Goal: Task Accomplishment & Management: Manage account settings

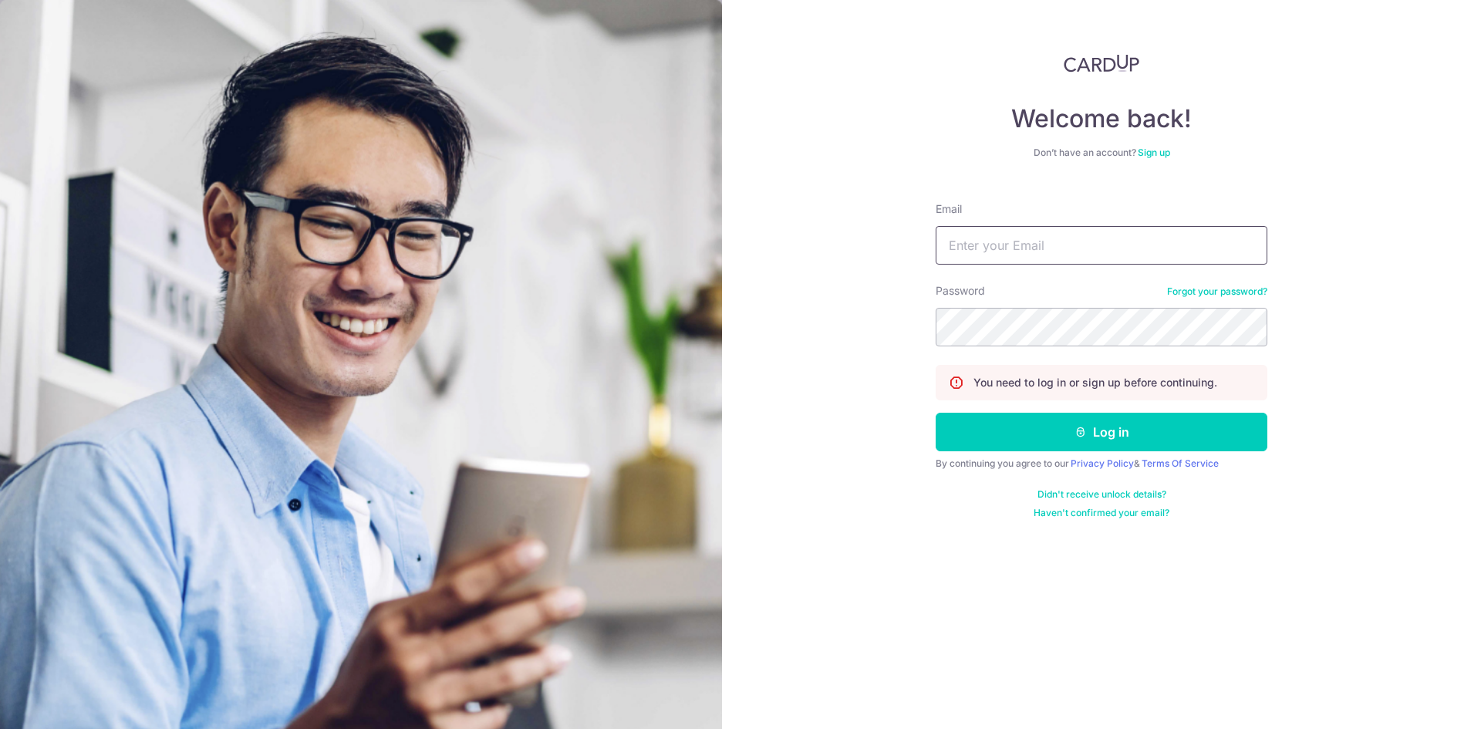
type input "Dinesh.naidoo@gmail.com"
drag, startPoint x: 0, startPoint y: 0, endPoint x: 1076, endPoint y: 443, distance: 1163.5
click at [1076, 443] on button "Log in" at bounding box center [1101, 432] width 332 height 39
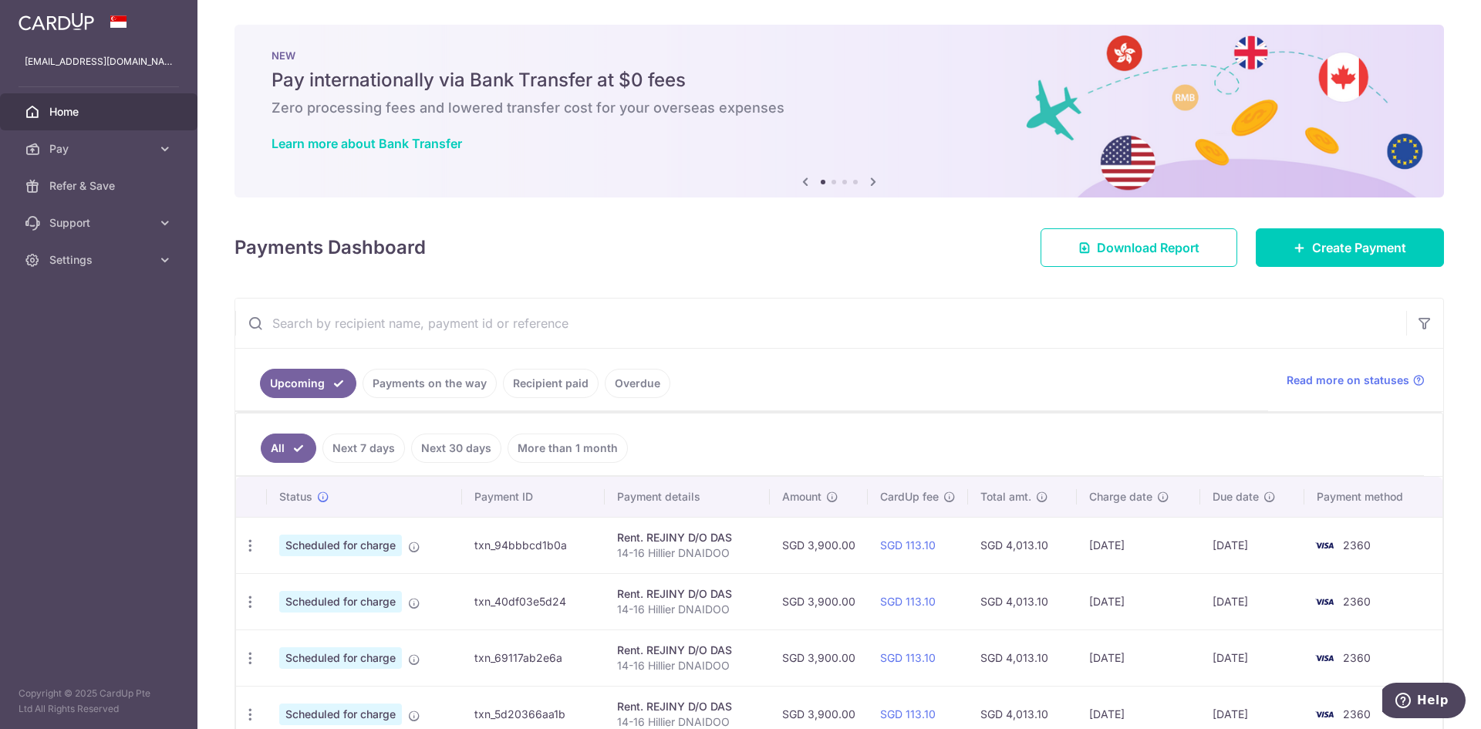
click at [892, 275] on div "× Pause Schedule Pause all future payments in this series Pause just this one p…" at bounding box center [838, 364] width 1283 height 729
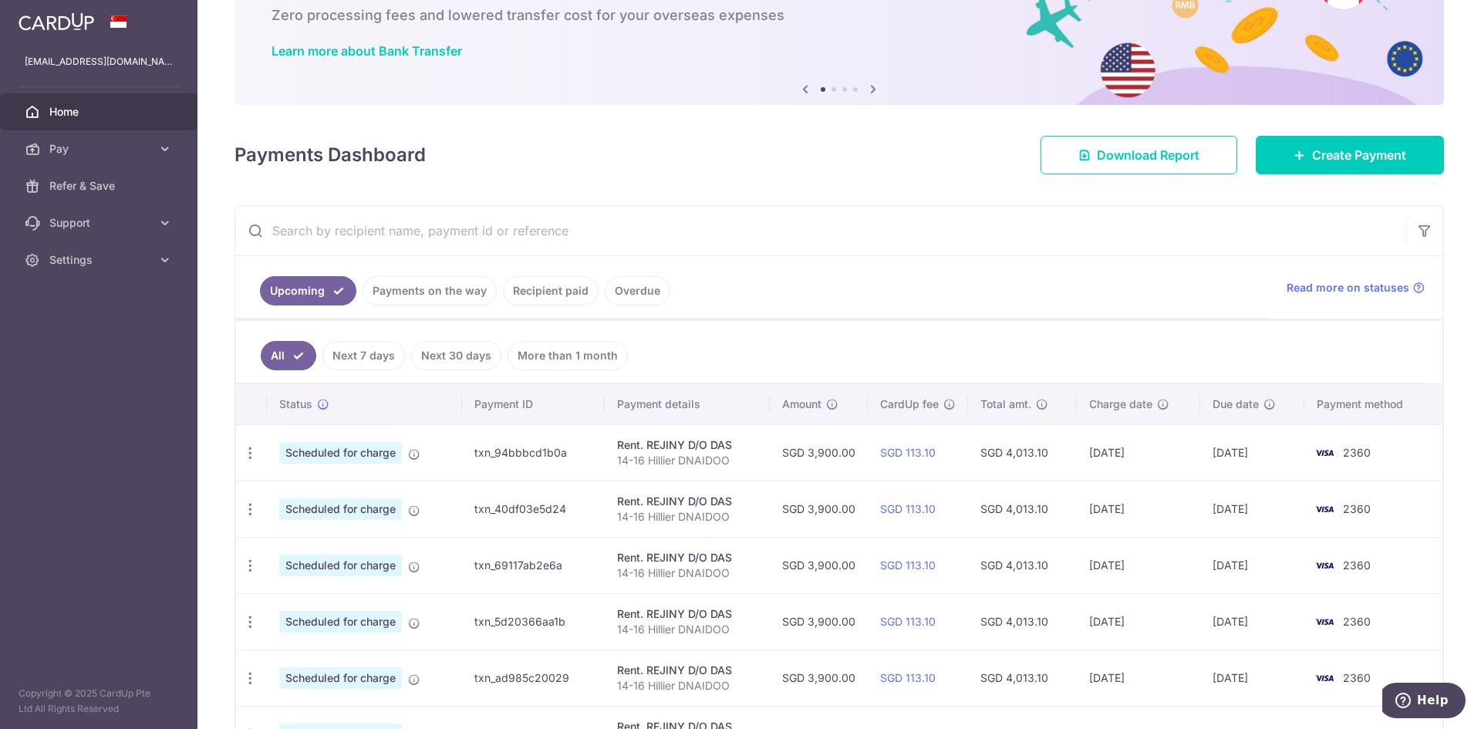
scroll to position [154, 0]
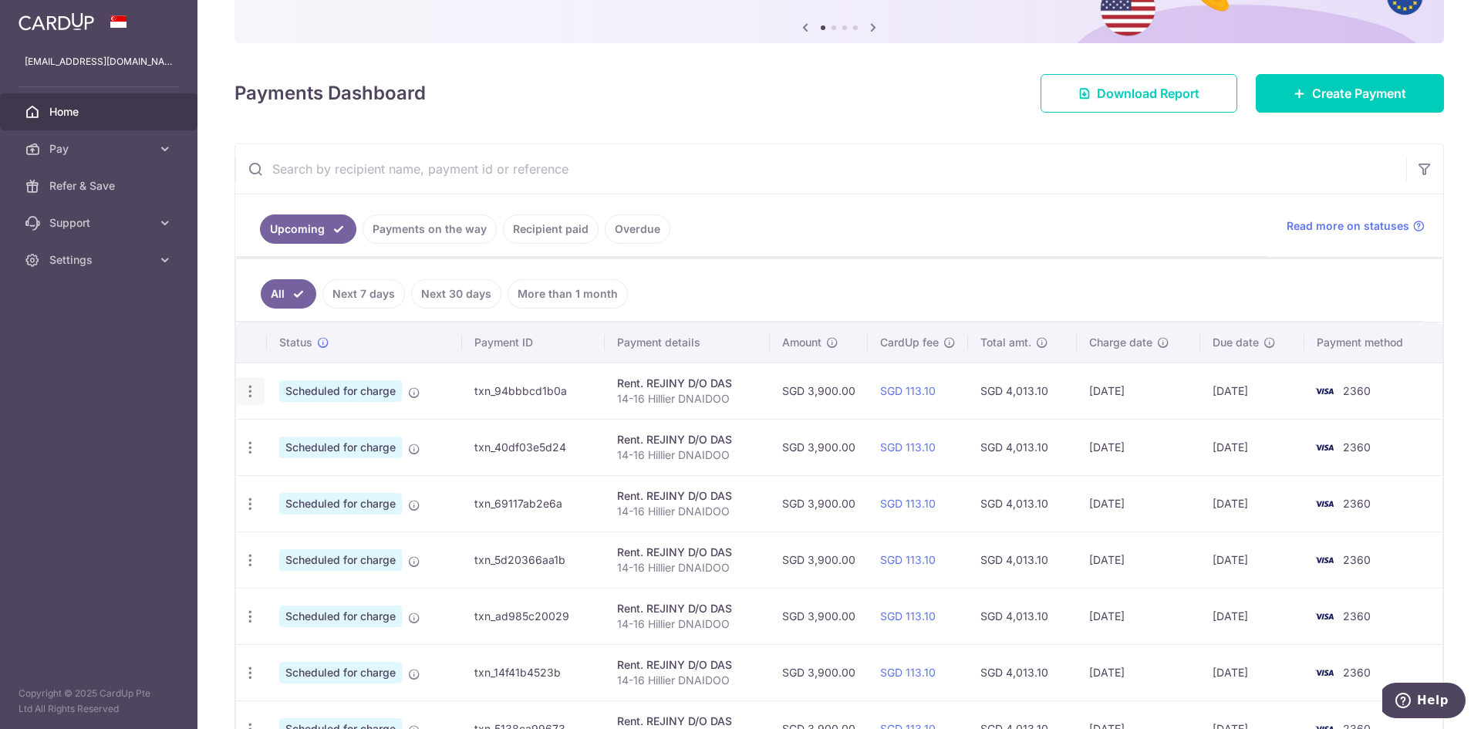
click at [248, 389] on icon "button" at bounding box center [250, 391] width 16 height 16
click at [296, 433] on span "Update payment" at bounding box center [332, 433] width 105 height 19
radio input "true"
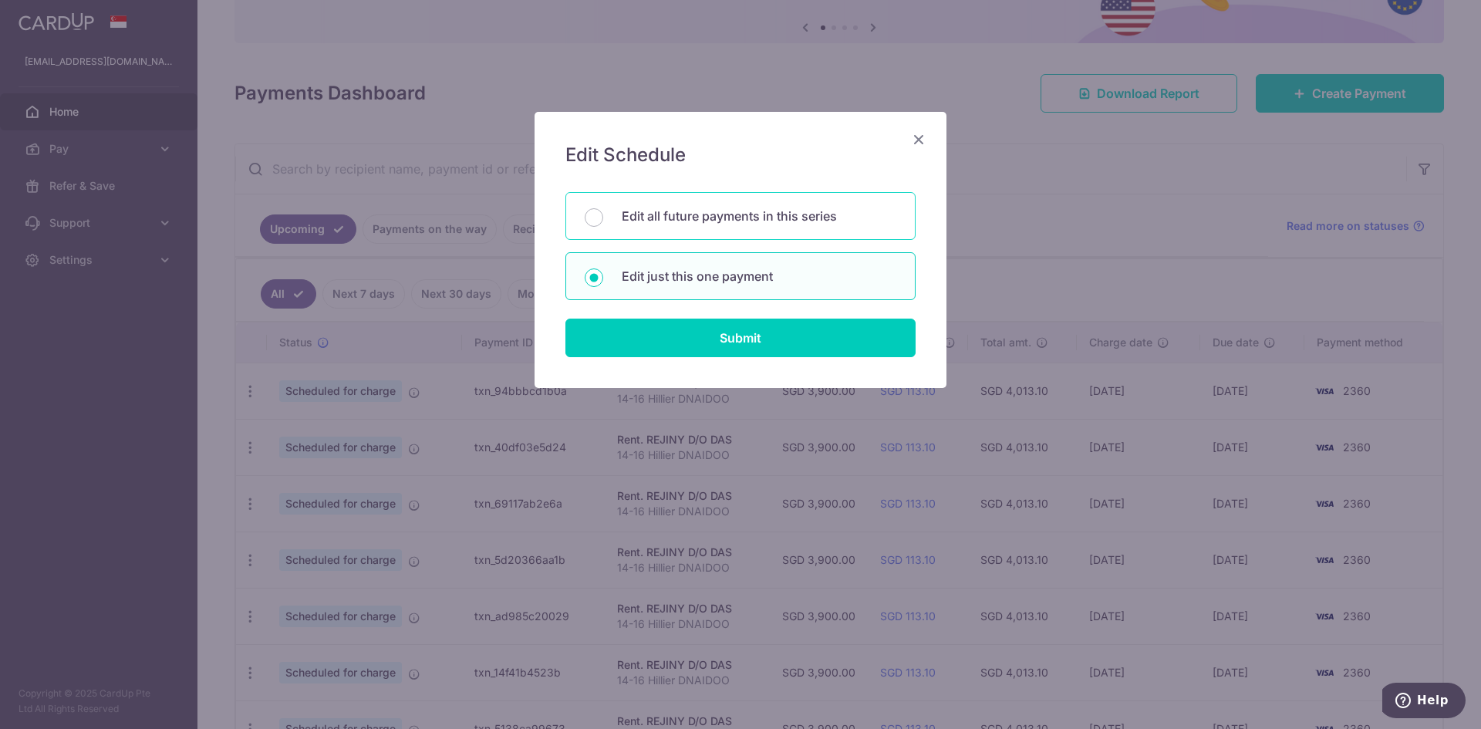
click at [652, 209] on p "Edit all future payments in this series" at bounding box center [759, 216] width 275 height 19
click at [603, 209] on input "Edit all future payments in this series" at bounding box center [594, 217] width 19 height 19
radio input "true"
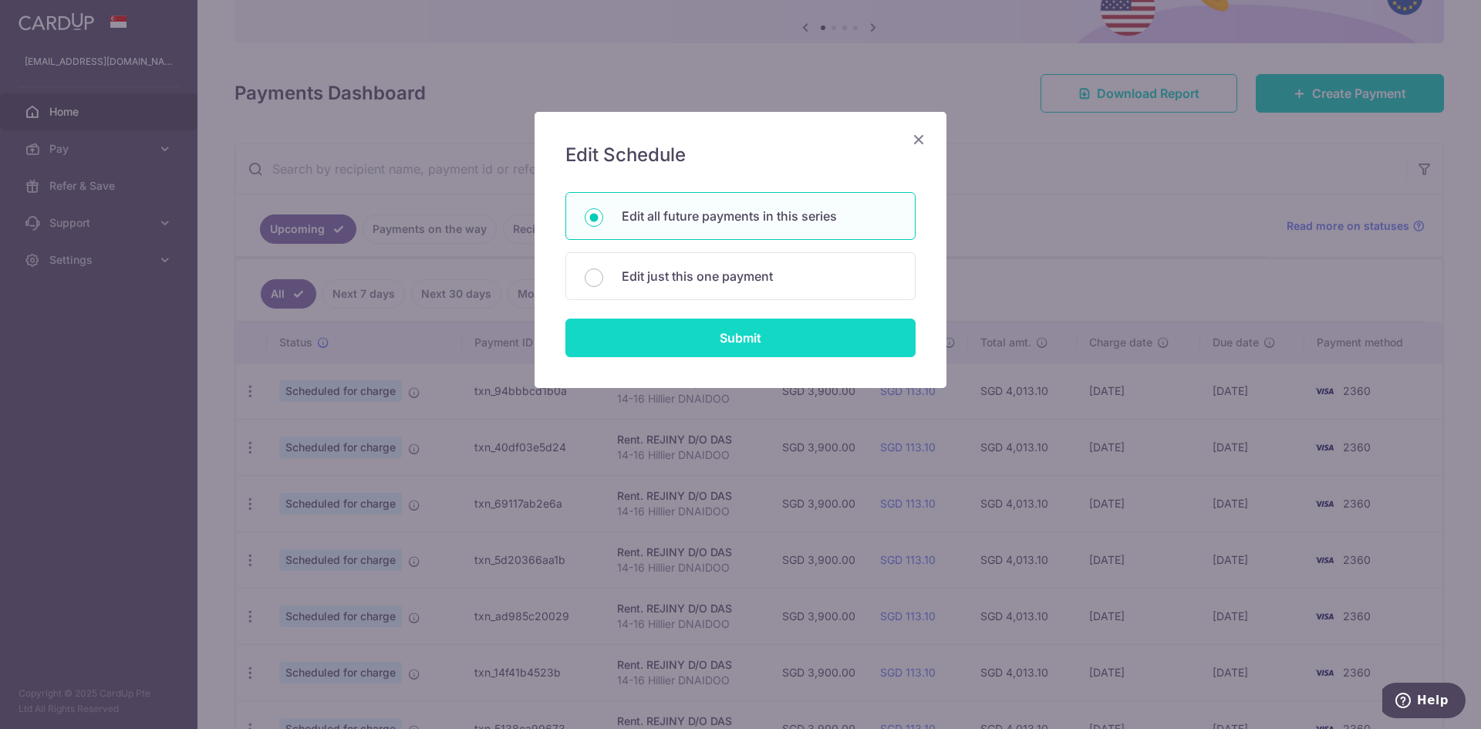
click at [692, 339] on input "Submit" at bounding box center [740, 337] width 350 height 39
radio input "true"
type input "3,900.00"
type input "14-16 Hillier DNAIDOO"
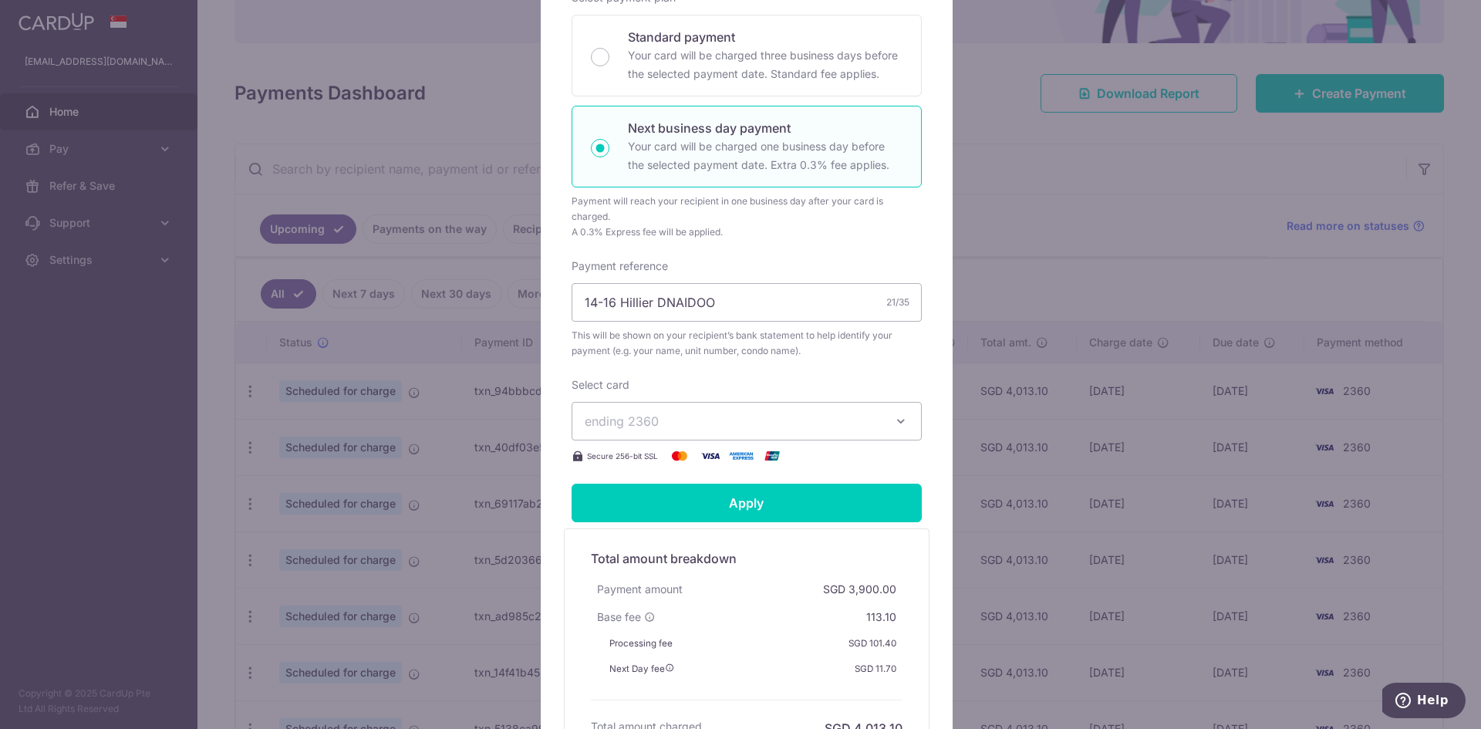
scroll to position [231, 0]
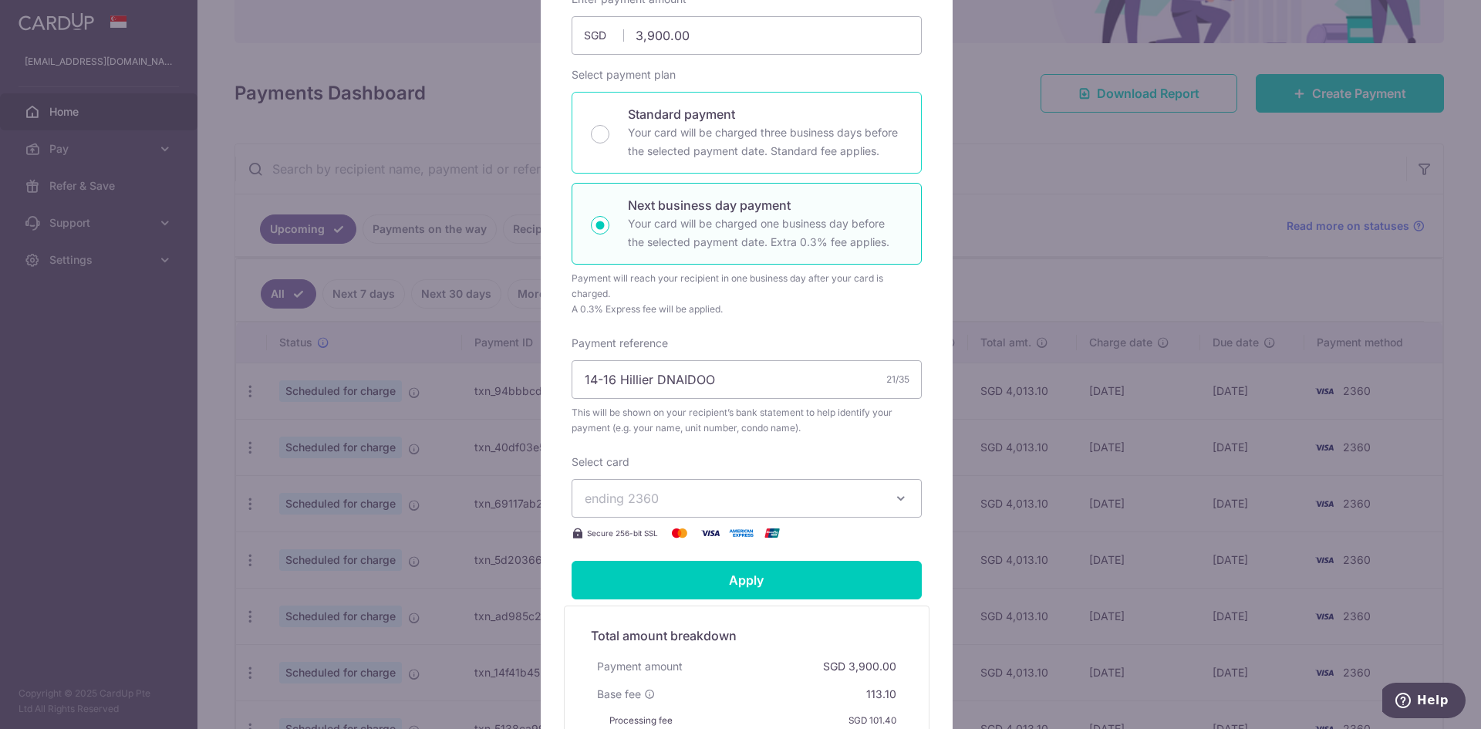
click at [644, 110] on p "Standard payment" at bounding box center [765, 114] width 275 height 19
click at [609, 125] on input "Standard payment Your card will be charged three business days before the selec…" at bounding box center [600, 134] width 19 height 19
radio input "true"
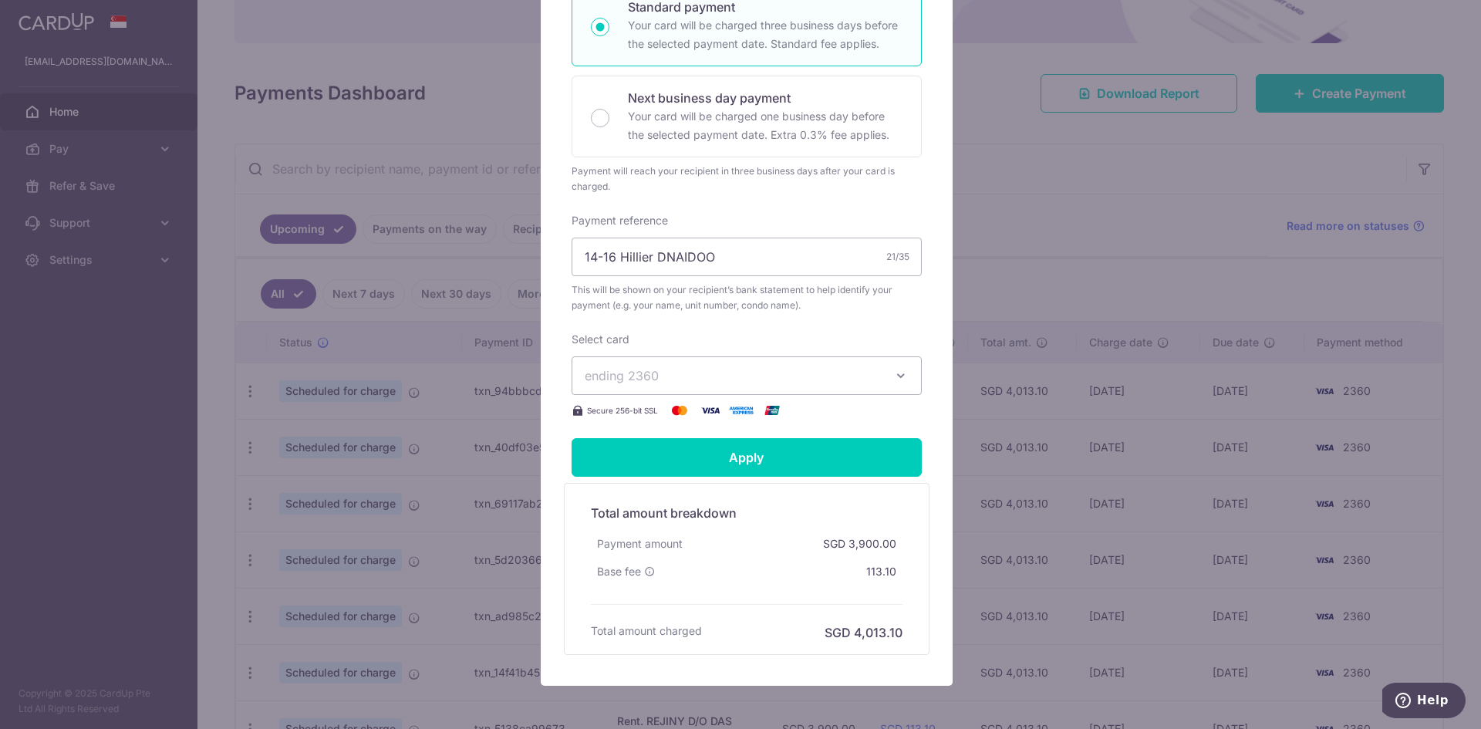
scroll to position [386, 0]
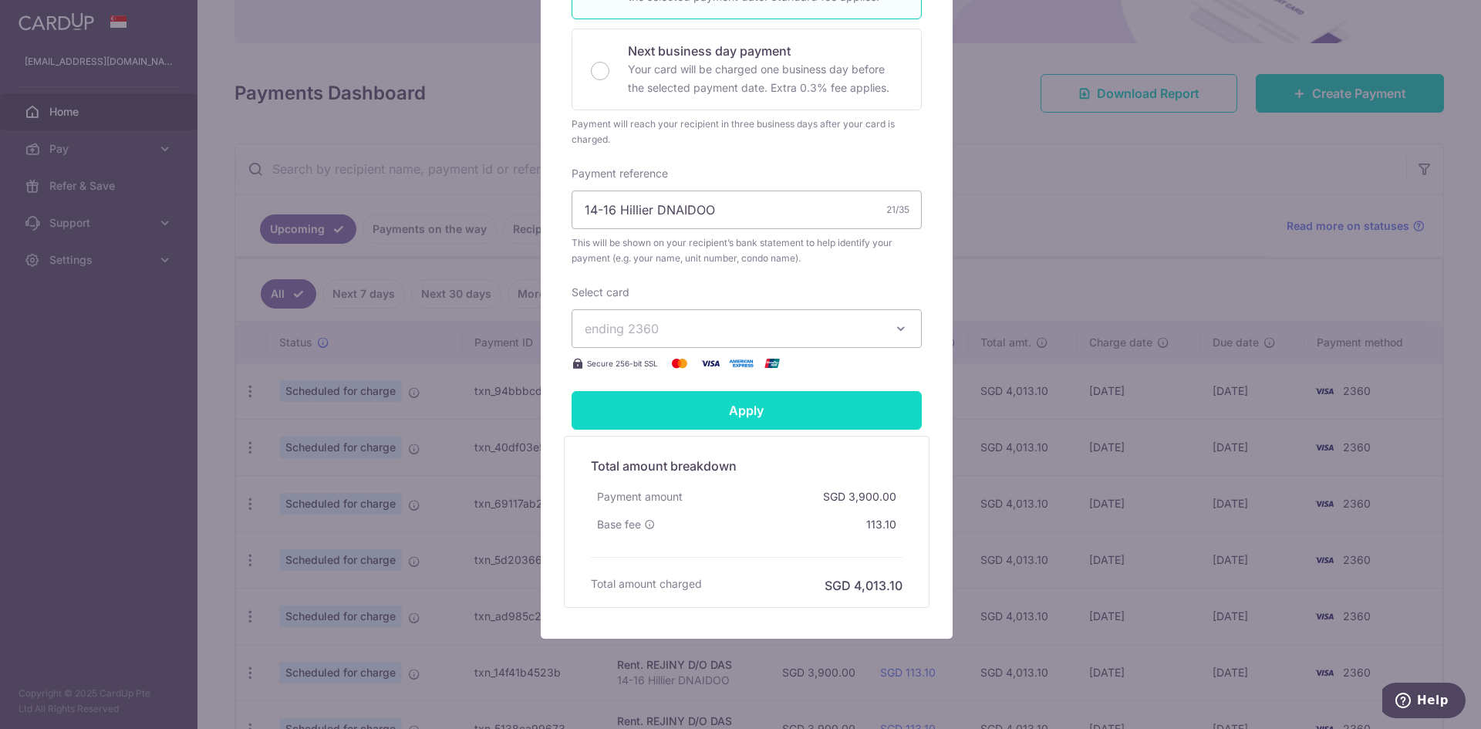
click at [712, 419] on input "Apply" at bounding box center [746, 410] width 350 height 39
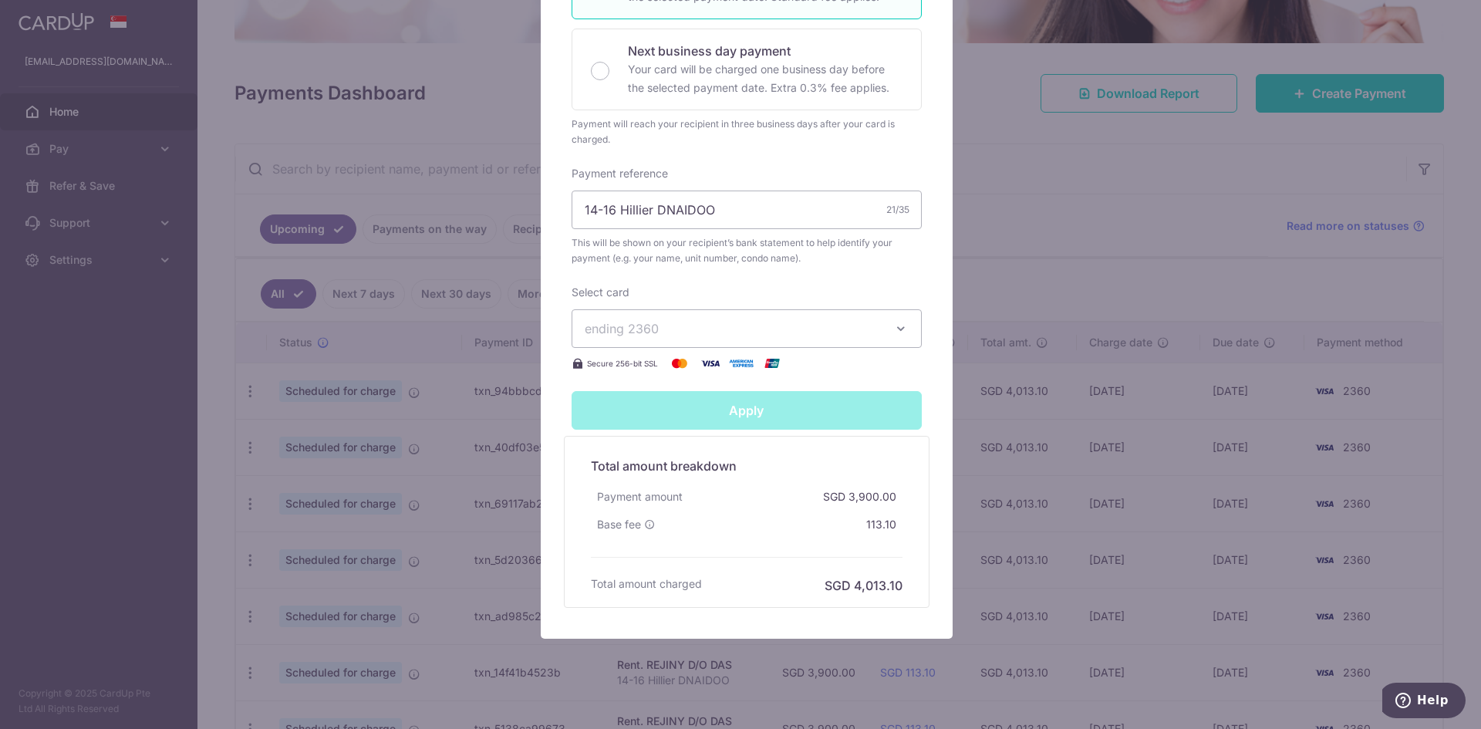
type input "Successfully Applied"
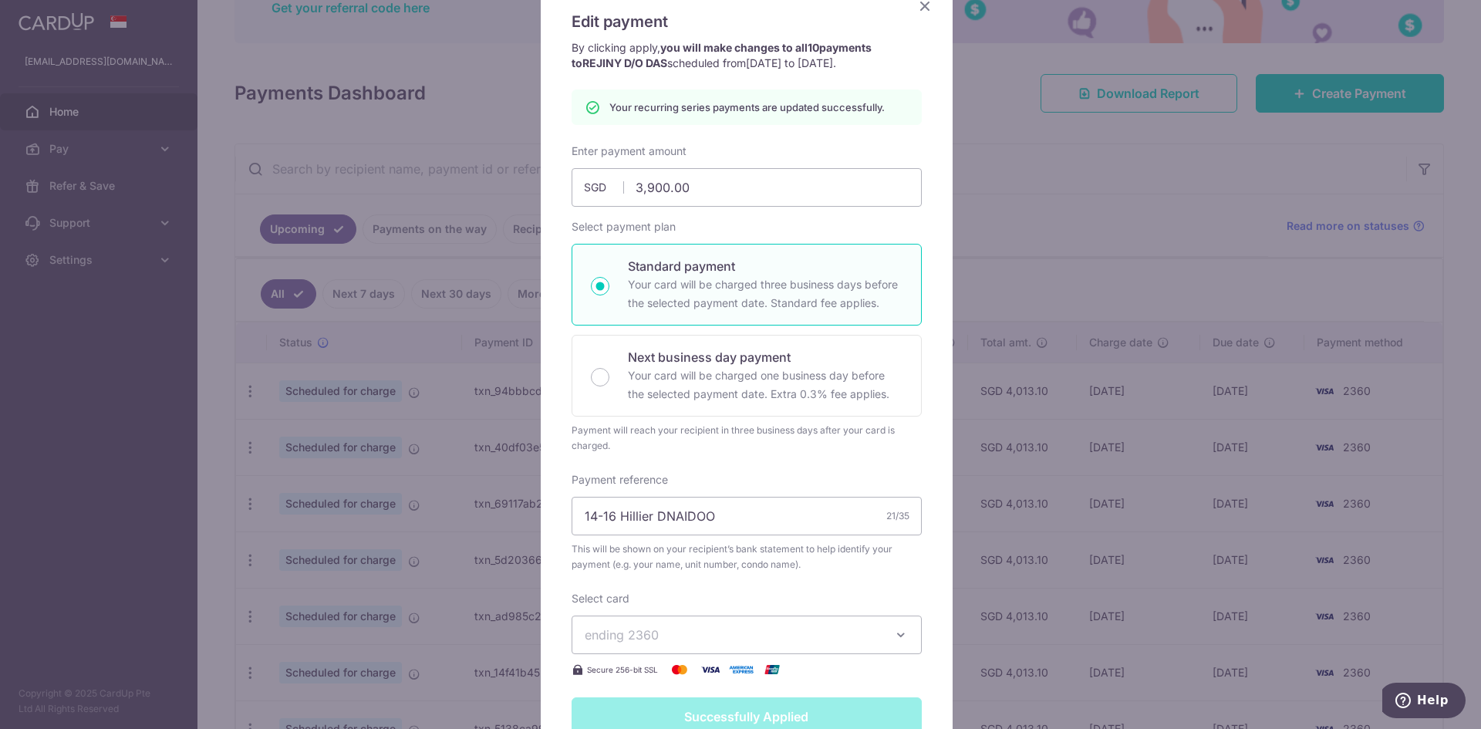
scroll to position [131, 0]
click at [919, 8] on icon "Close" at bounding box center [924, 7] width 19 height 19
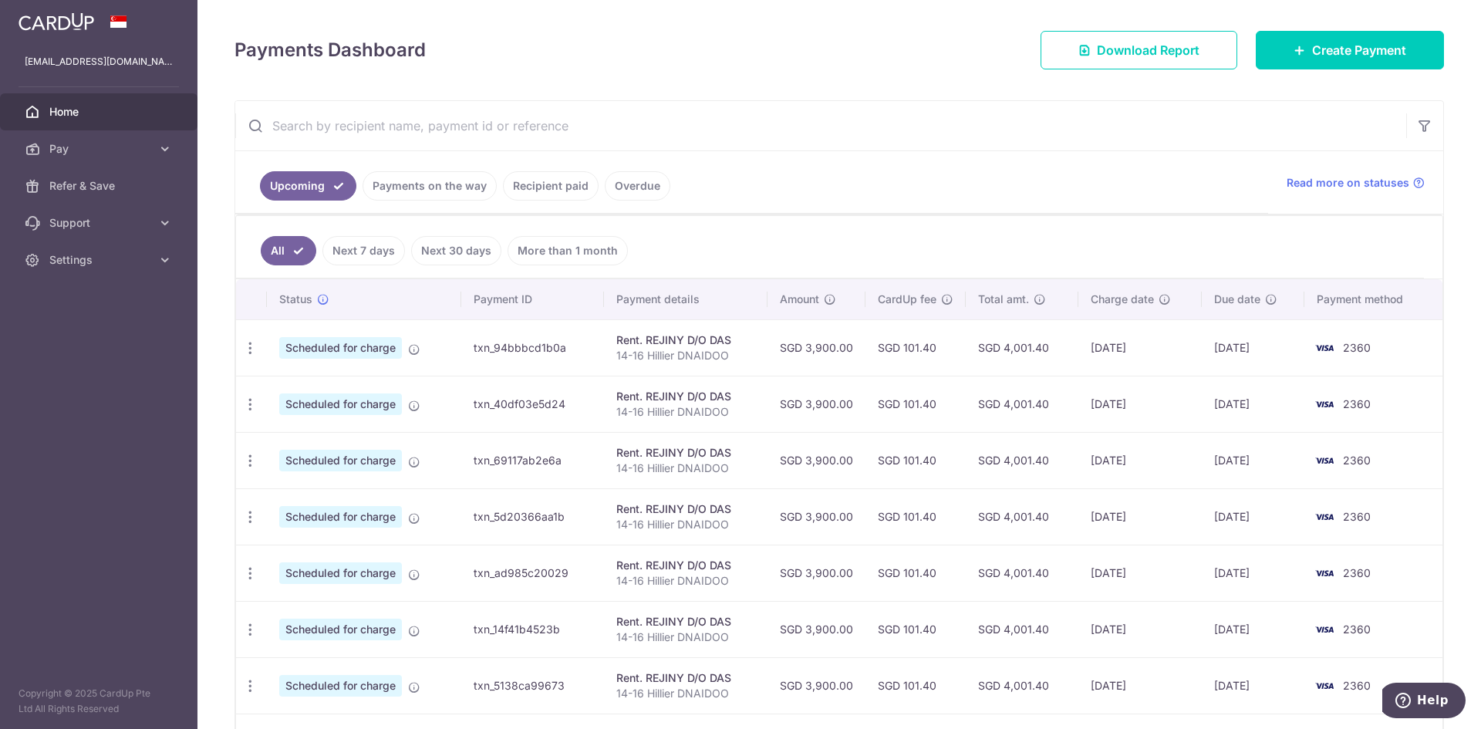
scroll to position [231, 0]
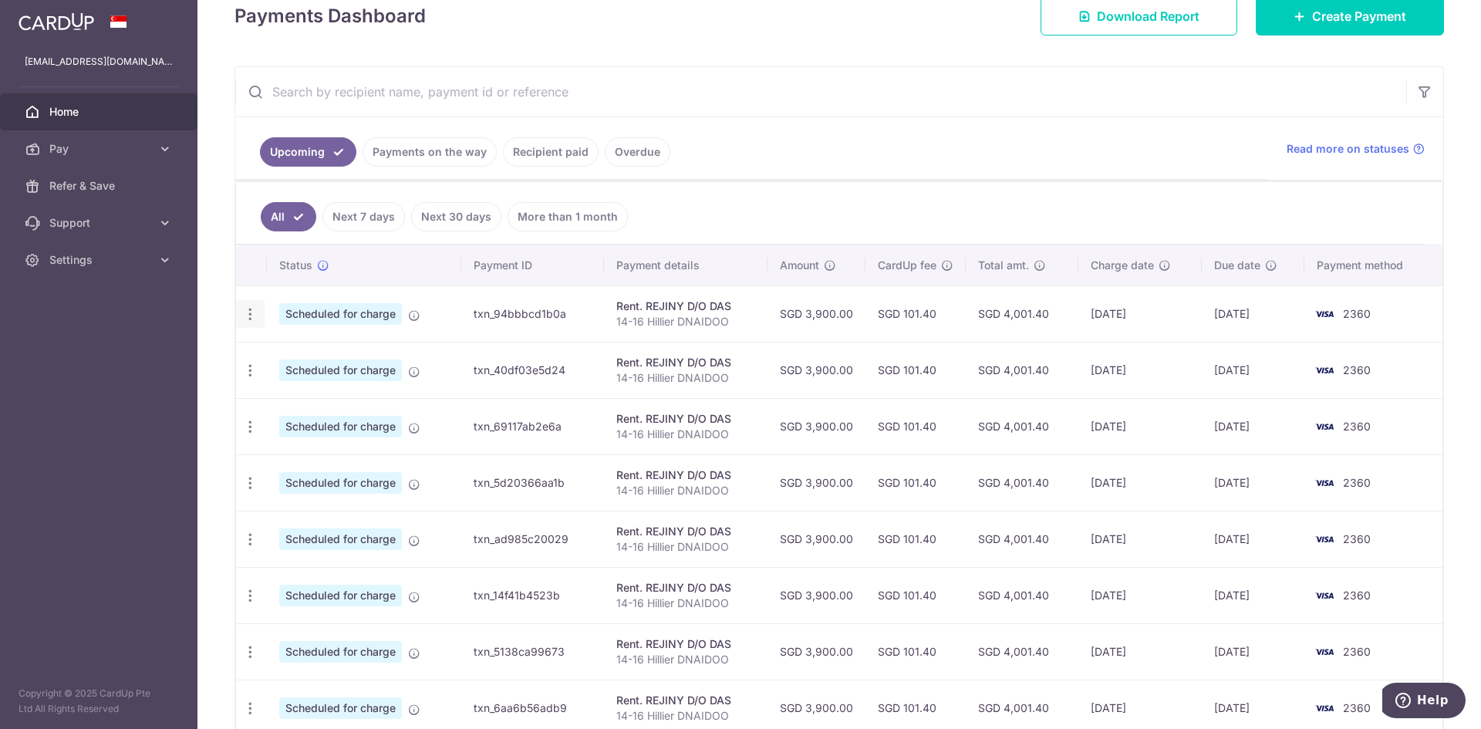
click at [248, 314] on icon "button" at bounding box center [250, 314] width 16 height 16
click at [310, 359] on span "Update payment" at bounding box center [332, 356] width 105 height 19
radio input "true"
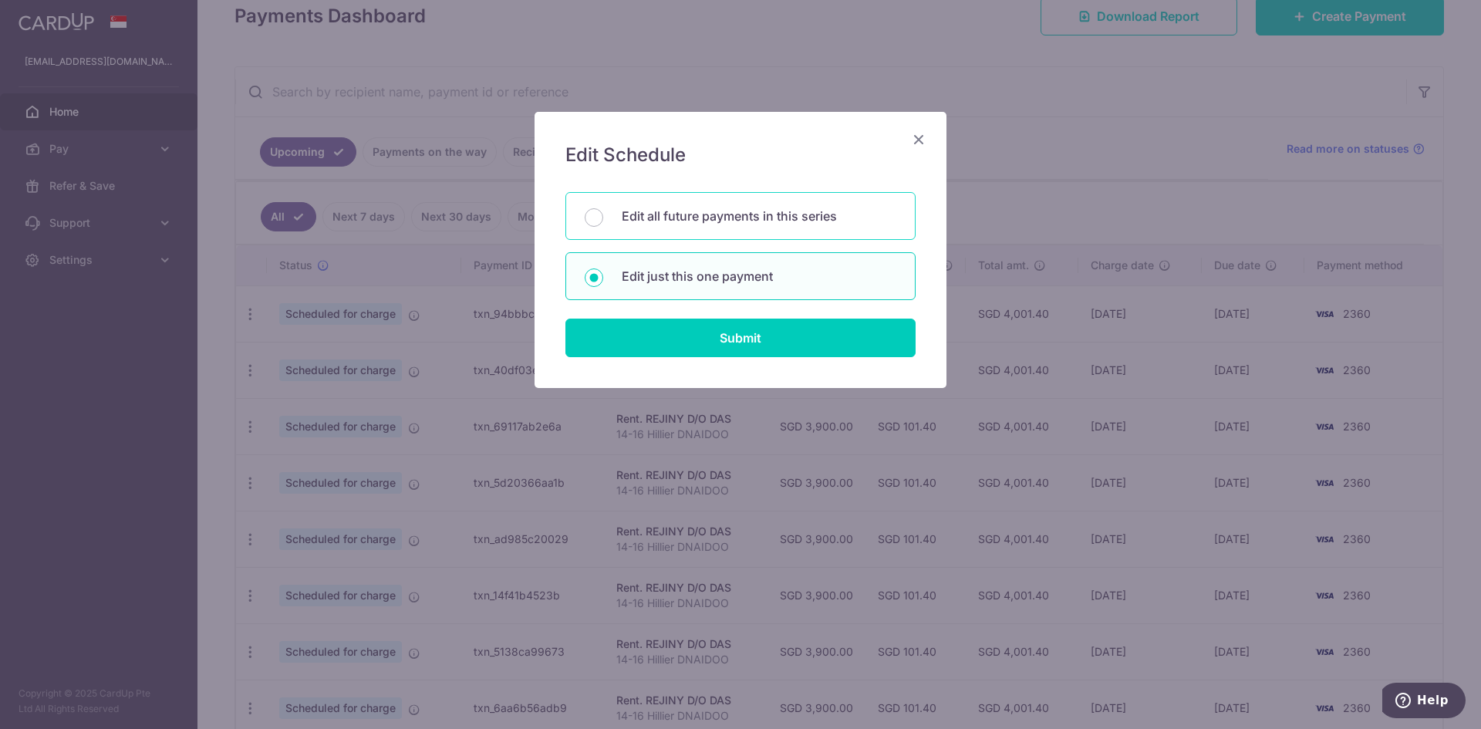
click at [670, 230] on div "Edit all future payments in this series" at bounding box center [740, 216] width 350 height 48
radio input "true"
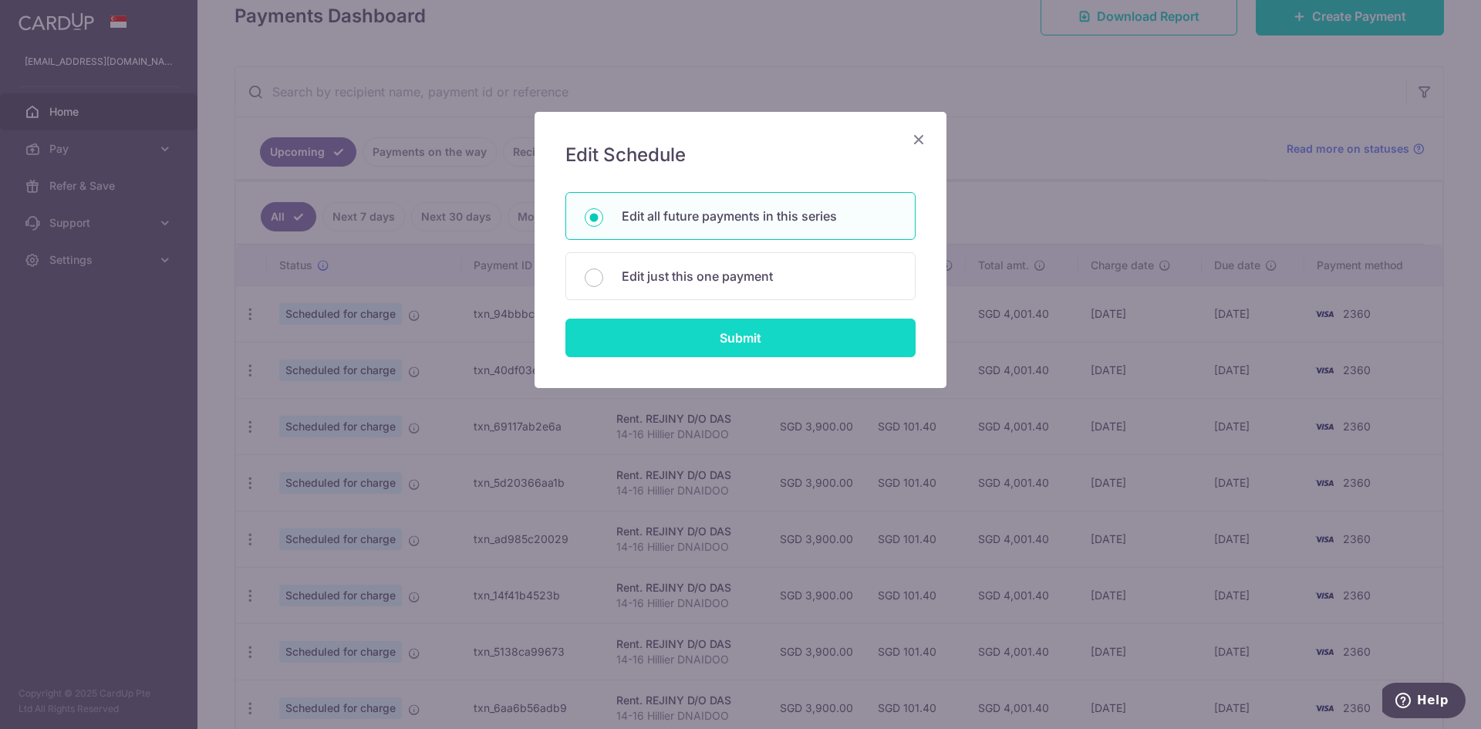
click at [676, 349] on input "Submit" at bounding box center [740, 337] width 350 height 39
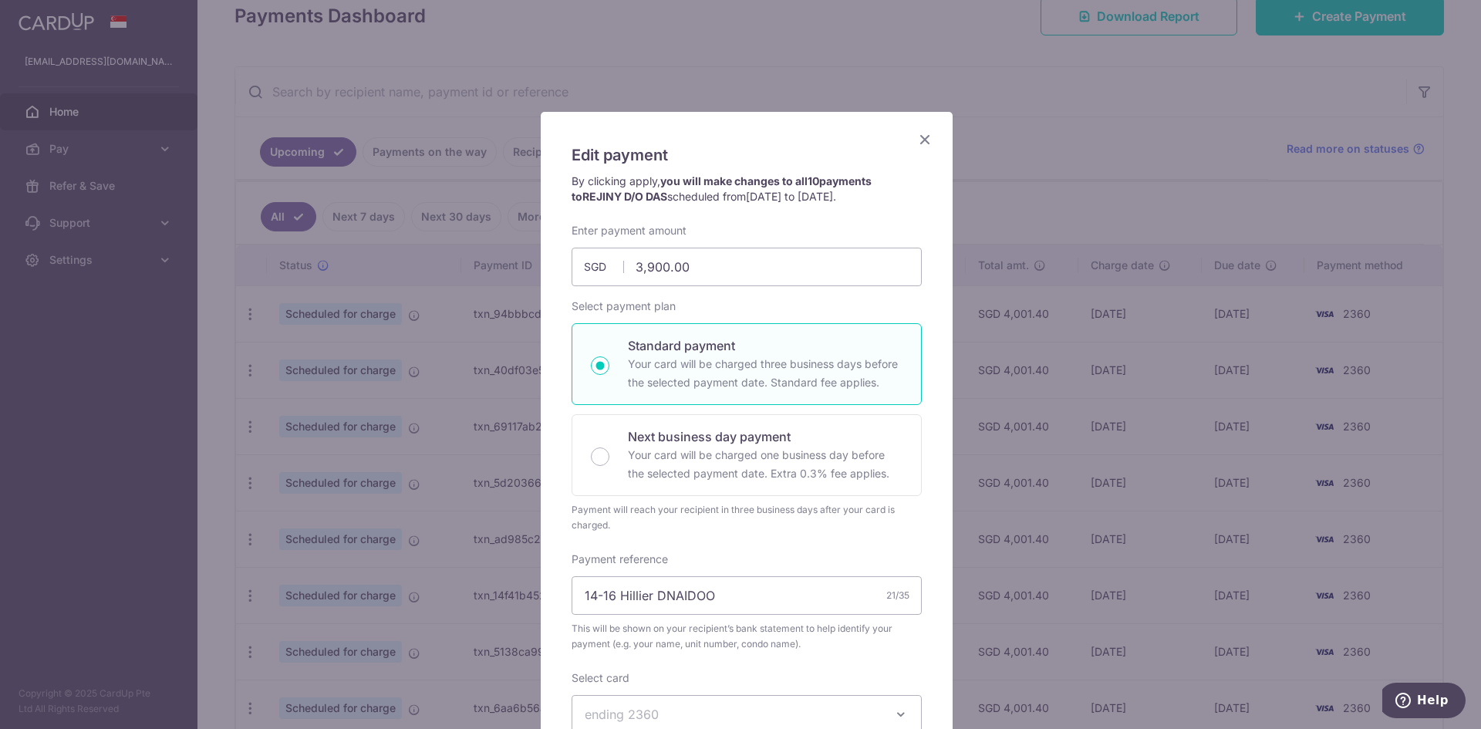
click at [918, 140] on icon "Close" at bounding box center [924, 139] width 19 height 19
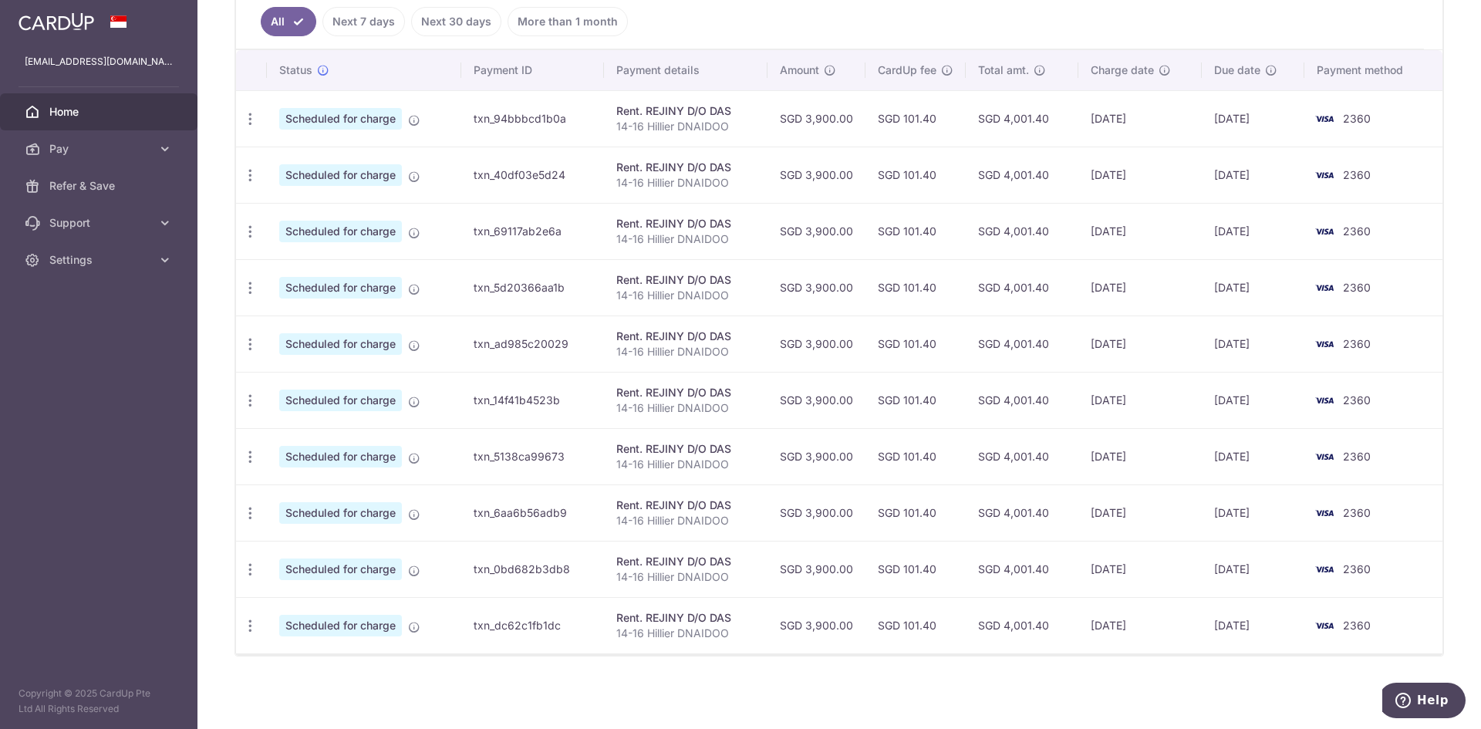
scroll to position [41, 0]
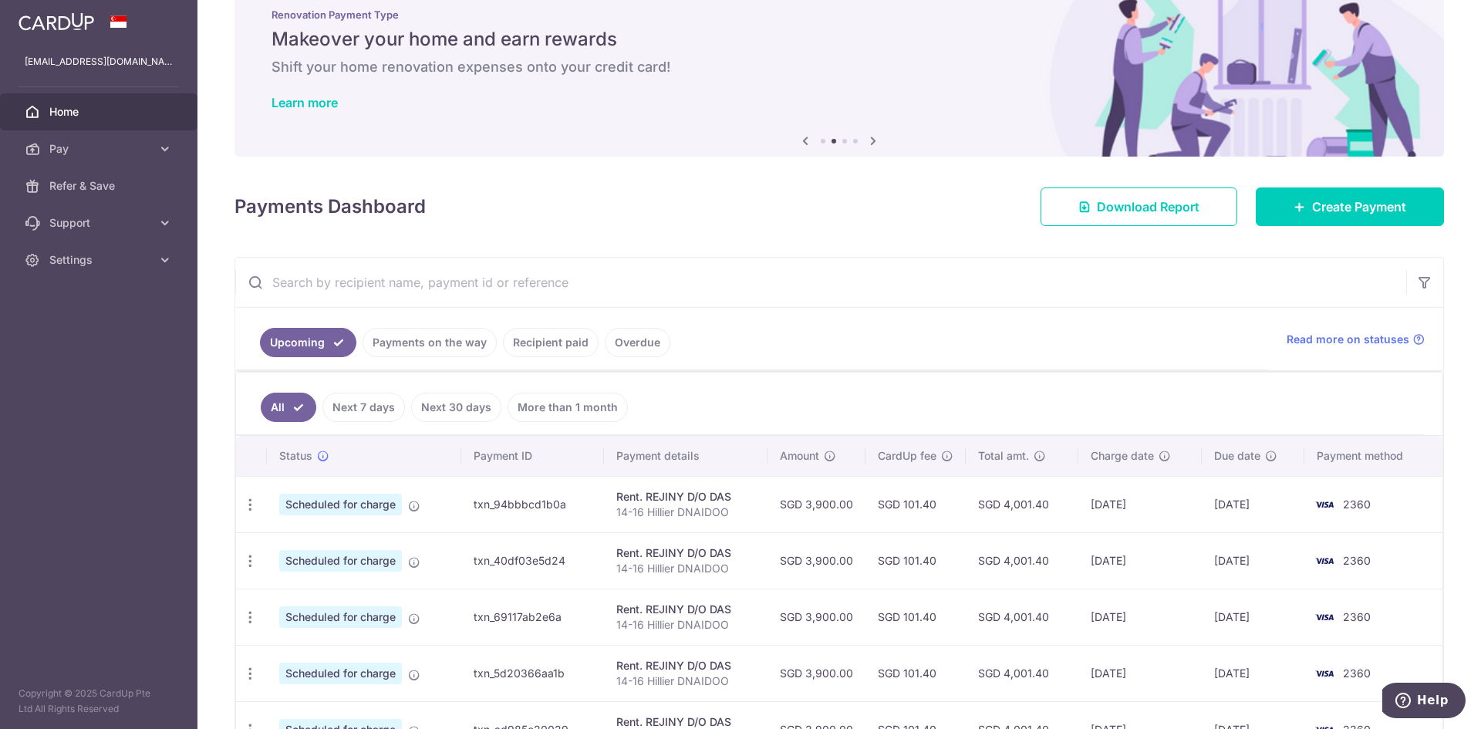
click at [651, 342] on link "Overdue" at bounding box center [638, 342] width 66 height 29
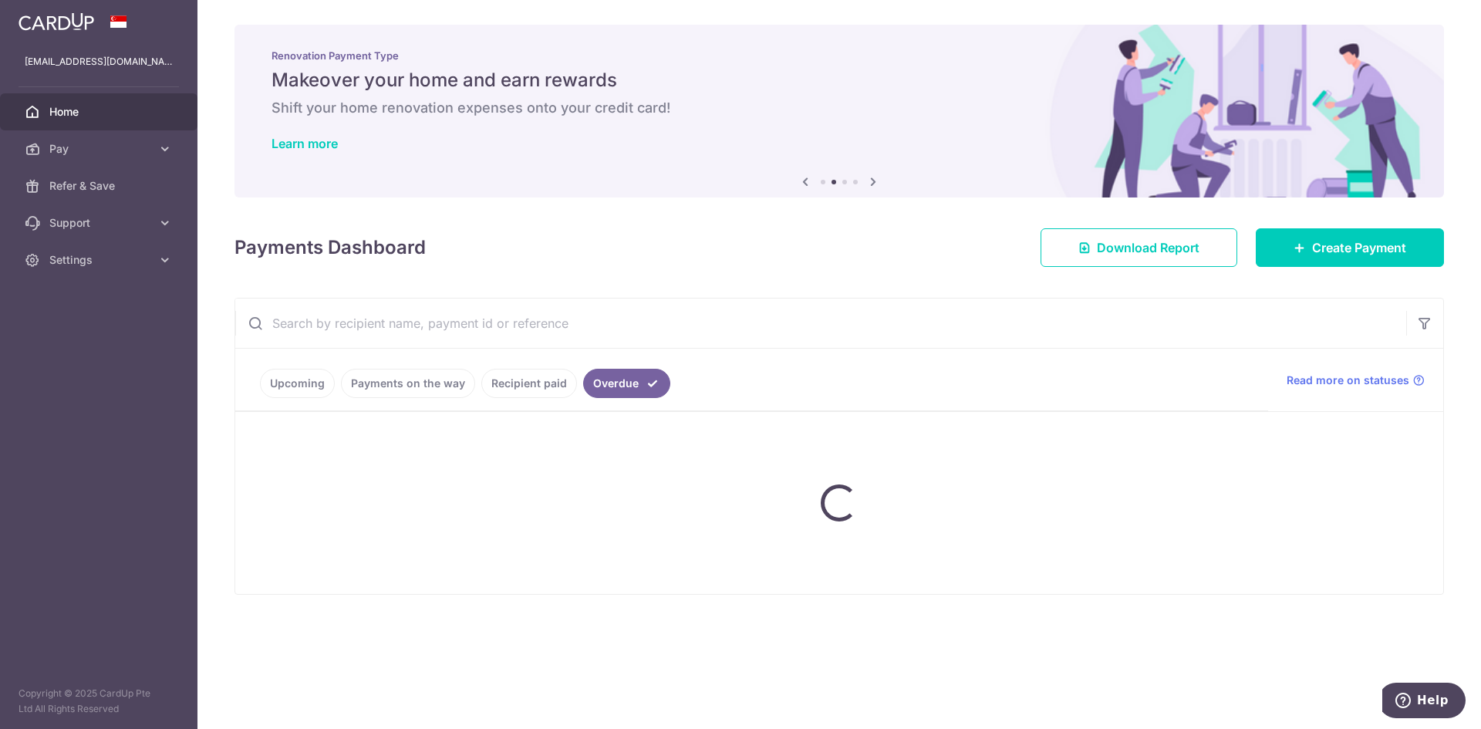
scroll to position [0, 0]
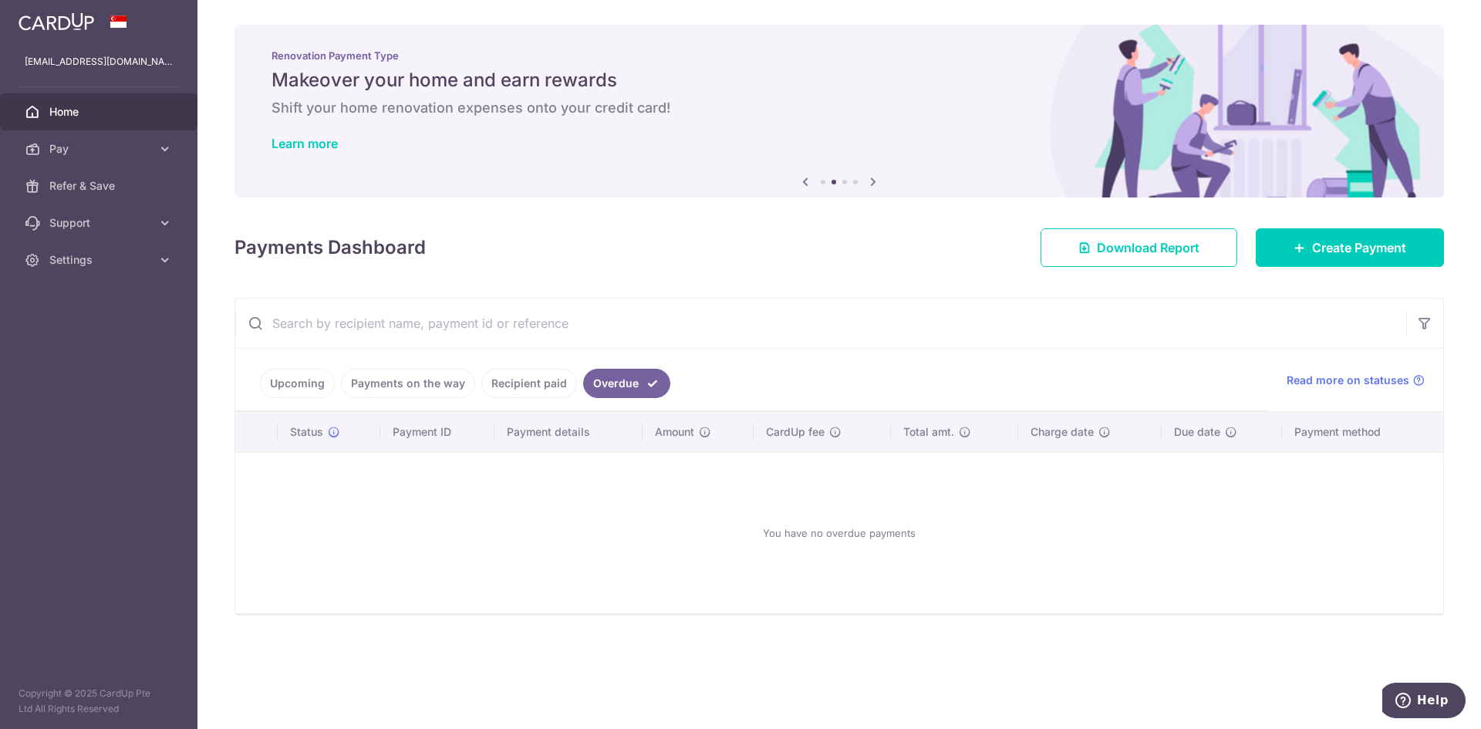
click at [450, 382] on link "Payments on the way" at bounding box center [408, 383] width 134 height 29
click at [530, 383] on link "Recipient paid" at bounding box center [551, 383] width 96 height 29
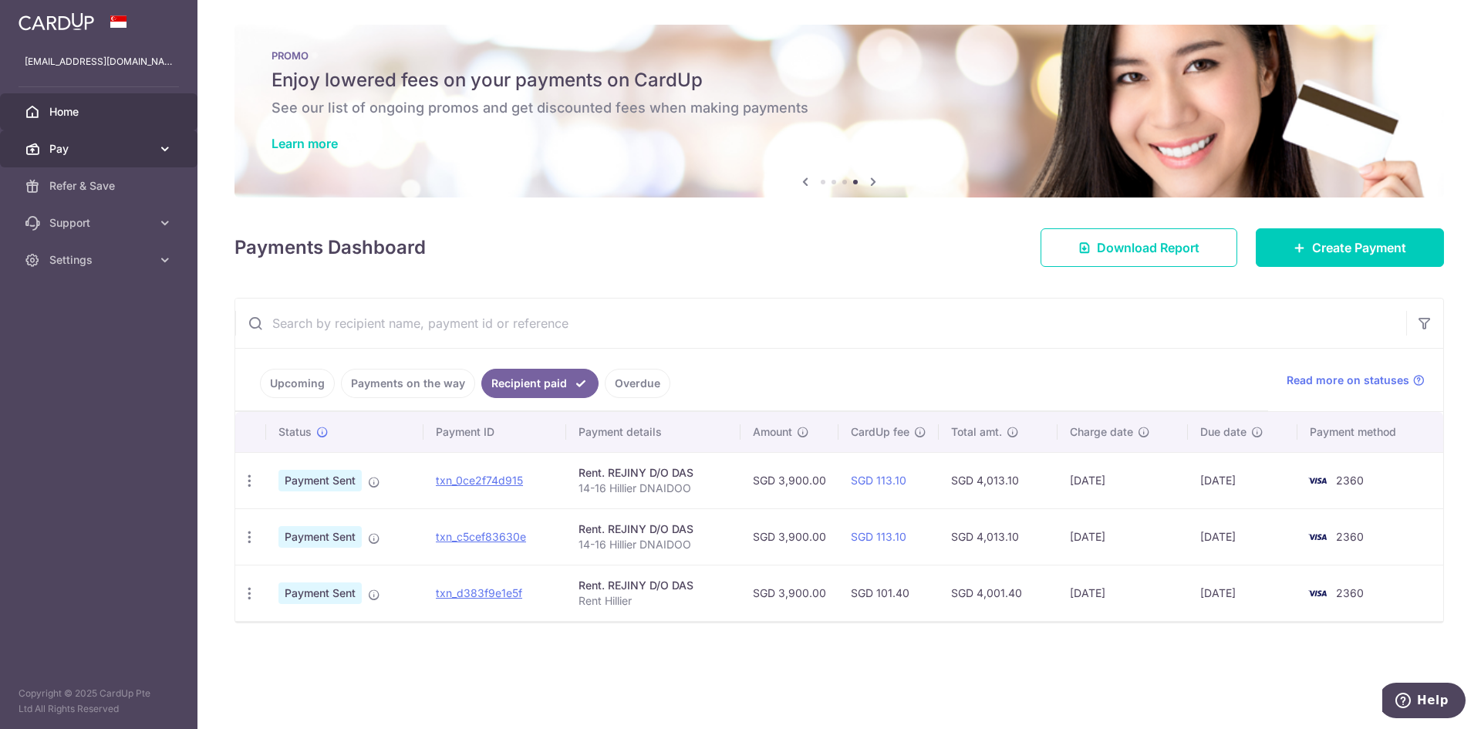
click at [138, 153] on span "Pay" at bounding box center [100, 148] width 102 height 15
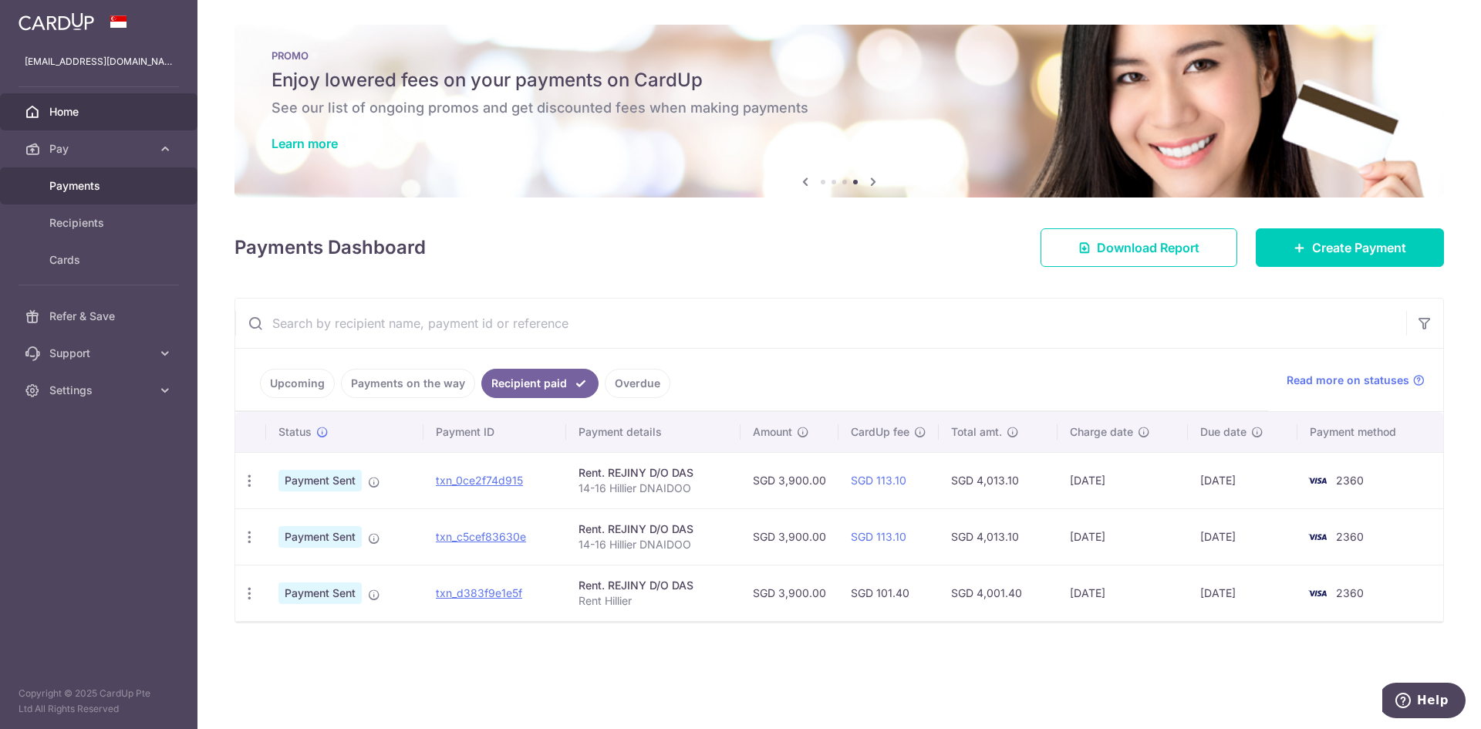
click at [123, 186] on span "Payments" at bounding box center [100, 185] width 102 height 15
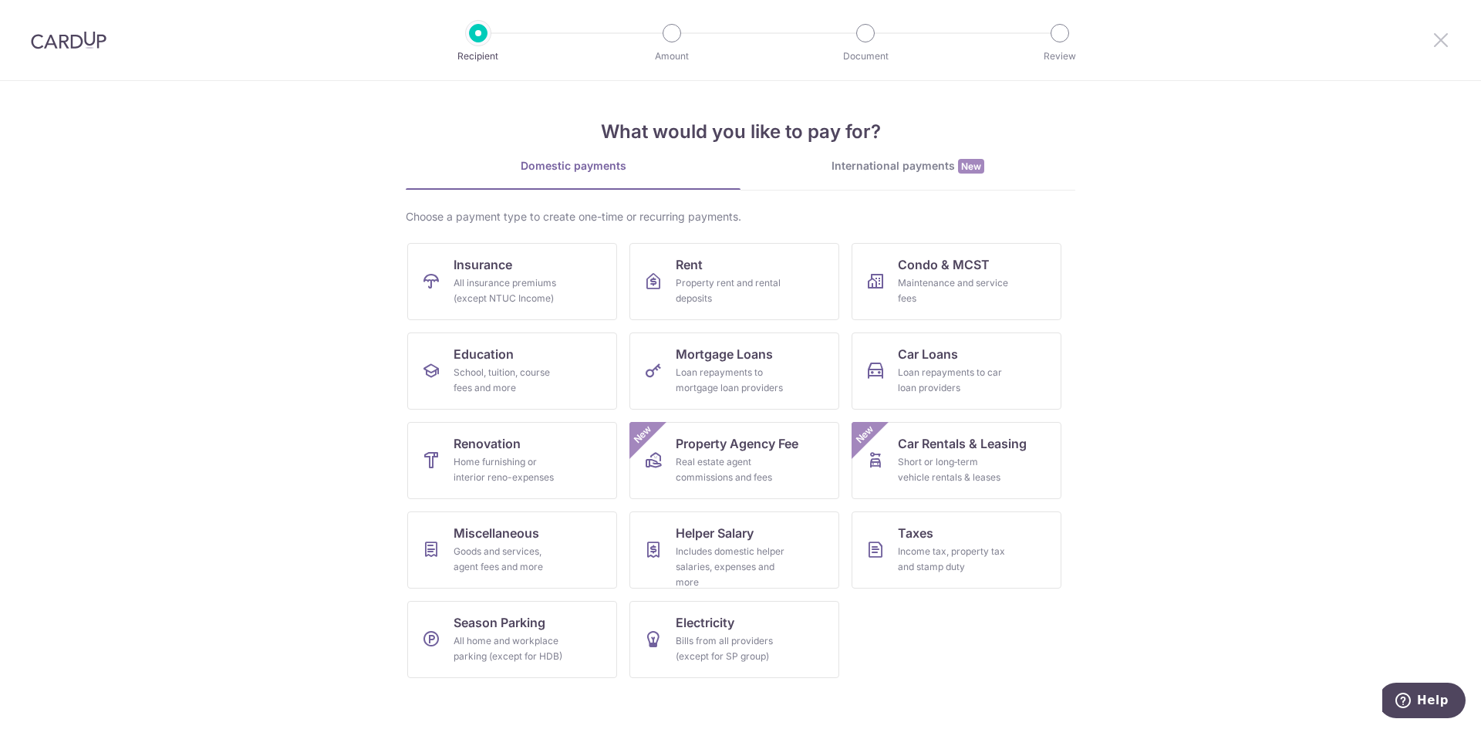
click at [1440, 42] on icon at bounding box center [1440, 39] width 19 height 19
